Goal: Task Accomplishment & Management: Manage account settings

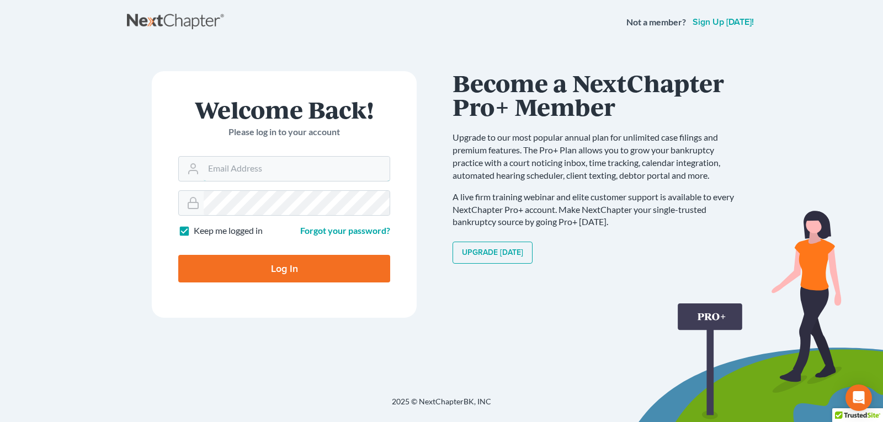
type input "[EMAIL_ADDRESS][DOMAIN_NAME]"
drag, startPoint x: 253, startPoint y: 279, endPoint x: 253, endPoint y: 266, distance: 12.1
click at [253, 275] on input "Log In" at bounding box center [284, 269] width 212 height 28
type input "Thinking..."
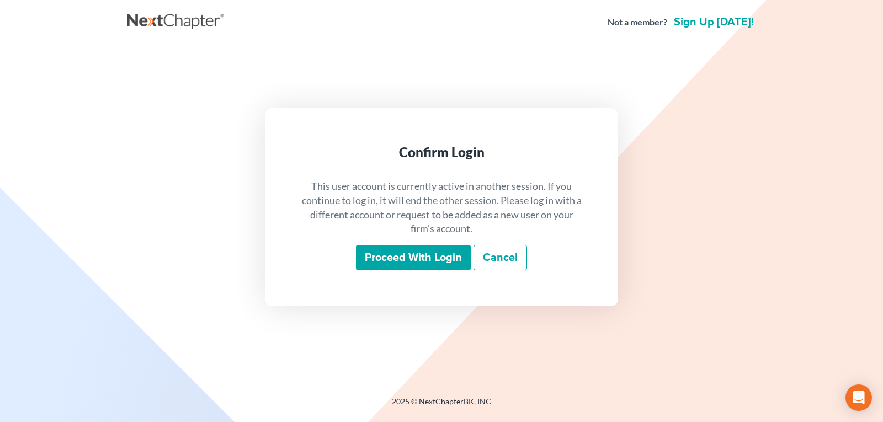
click at [403, 258] on input "Proceed with login" at bounding box center [413, 257] width 115 height 25
